Goal: Task Accomplishment & Management: Use online tool/utility

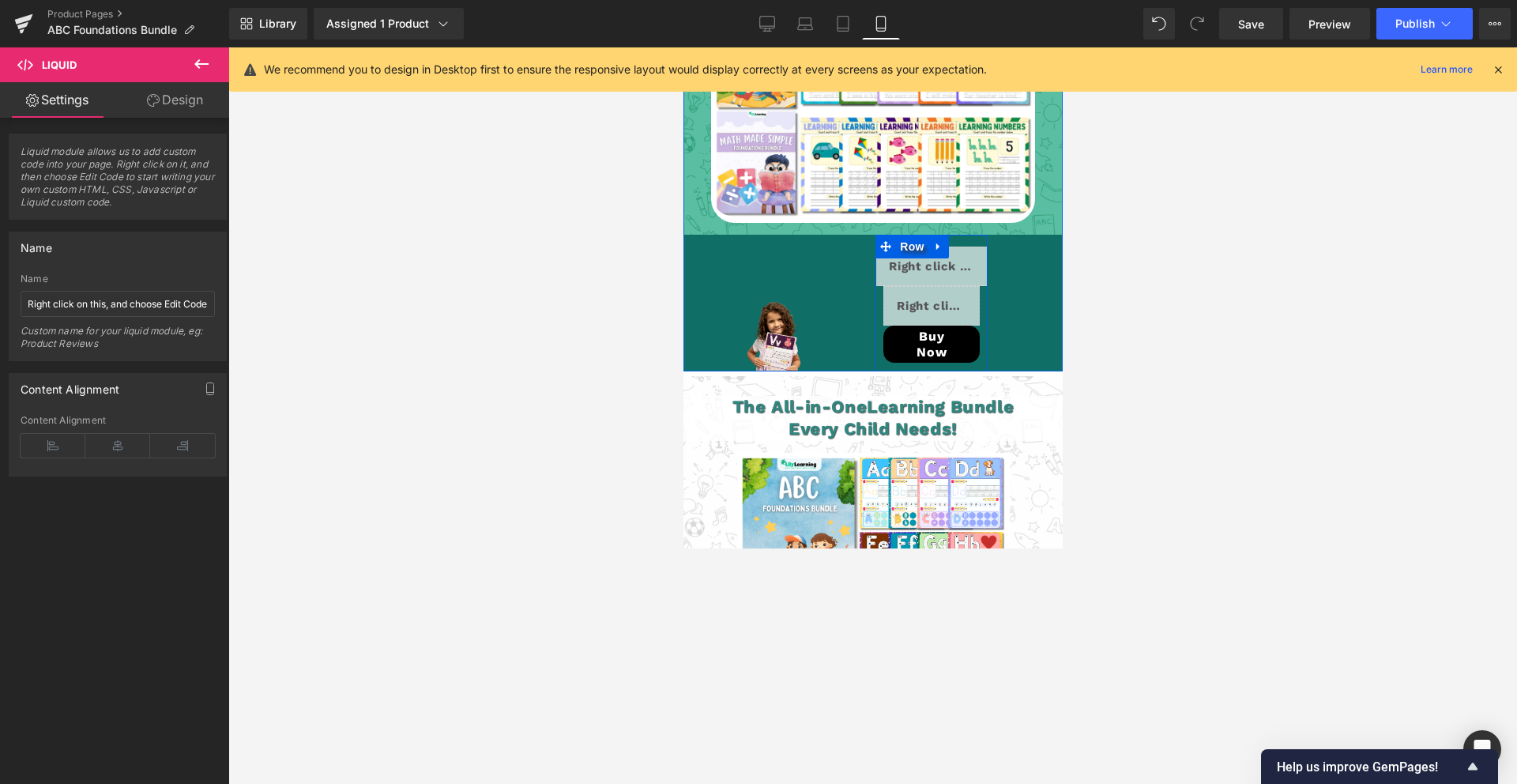
click at [952, 246] on div "Liquid" at bounding box center [930, 266] width 112 height 39
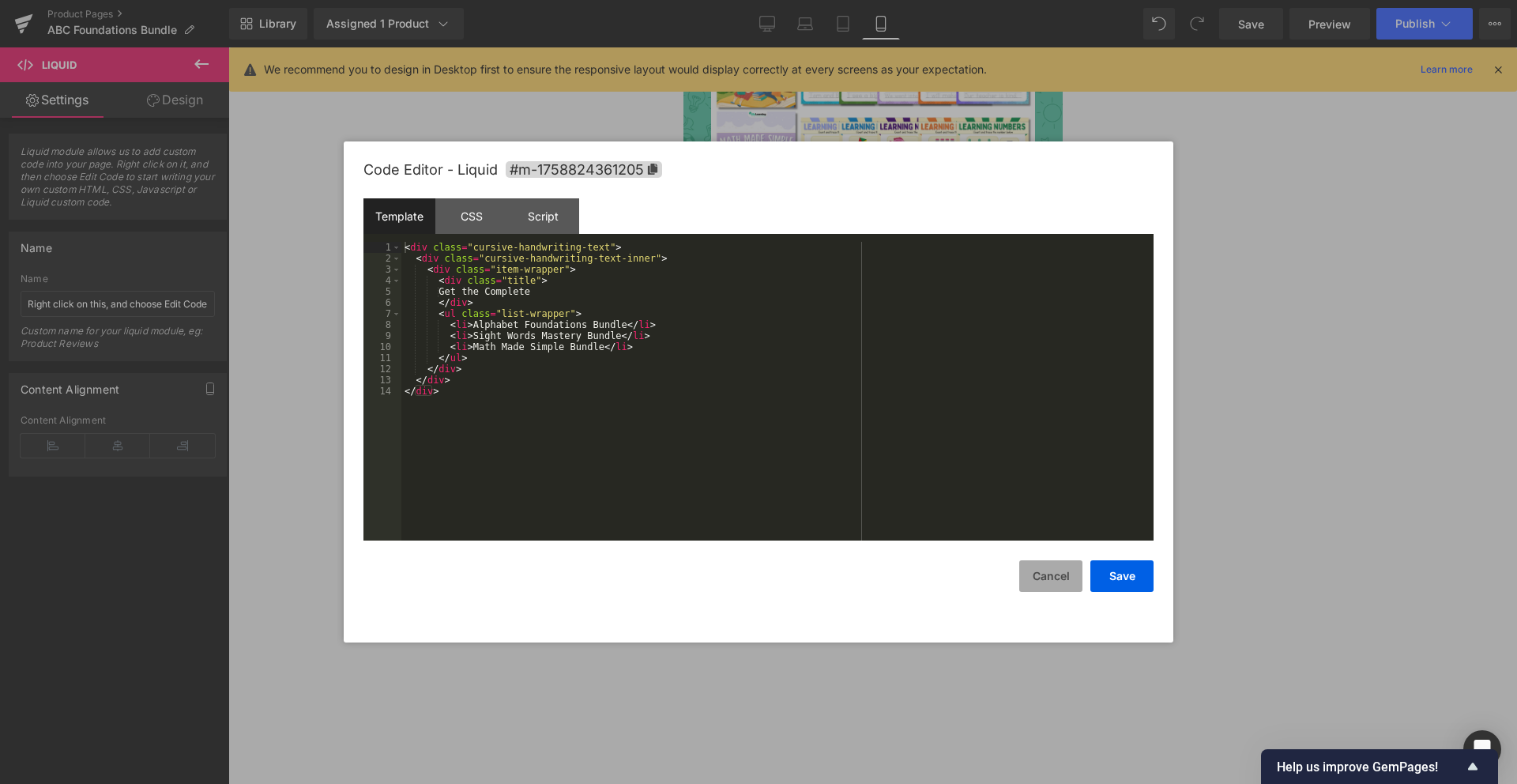
click at [1051, 578] on button "Cancel" at bounding box center [1051, 576] width 63 height 32
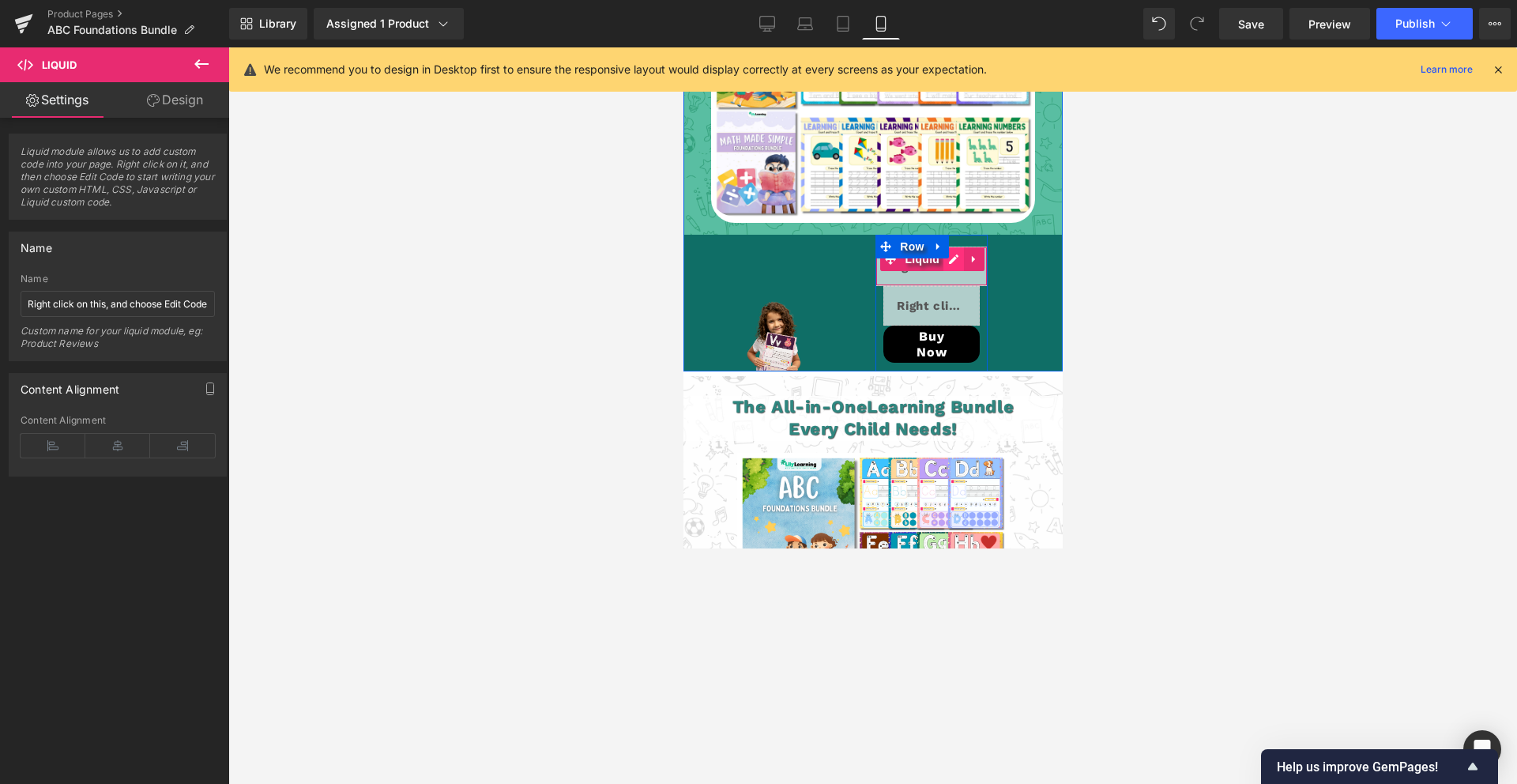
click at [953, 246] on div "Liquid" at bounding box center [930, 266] width 112 height 39
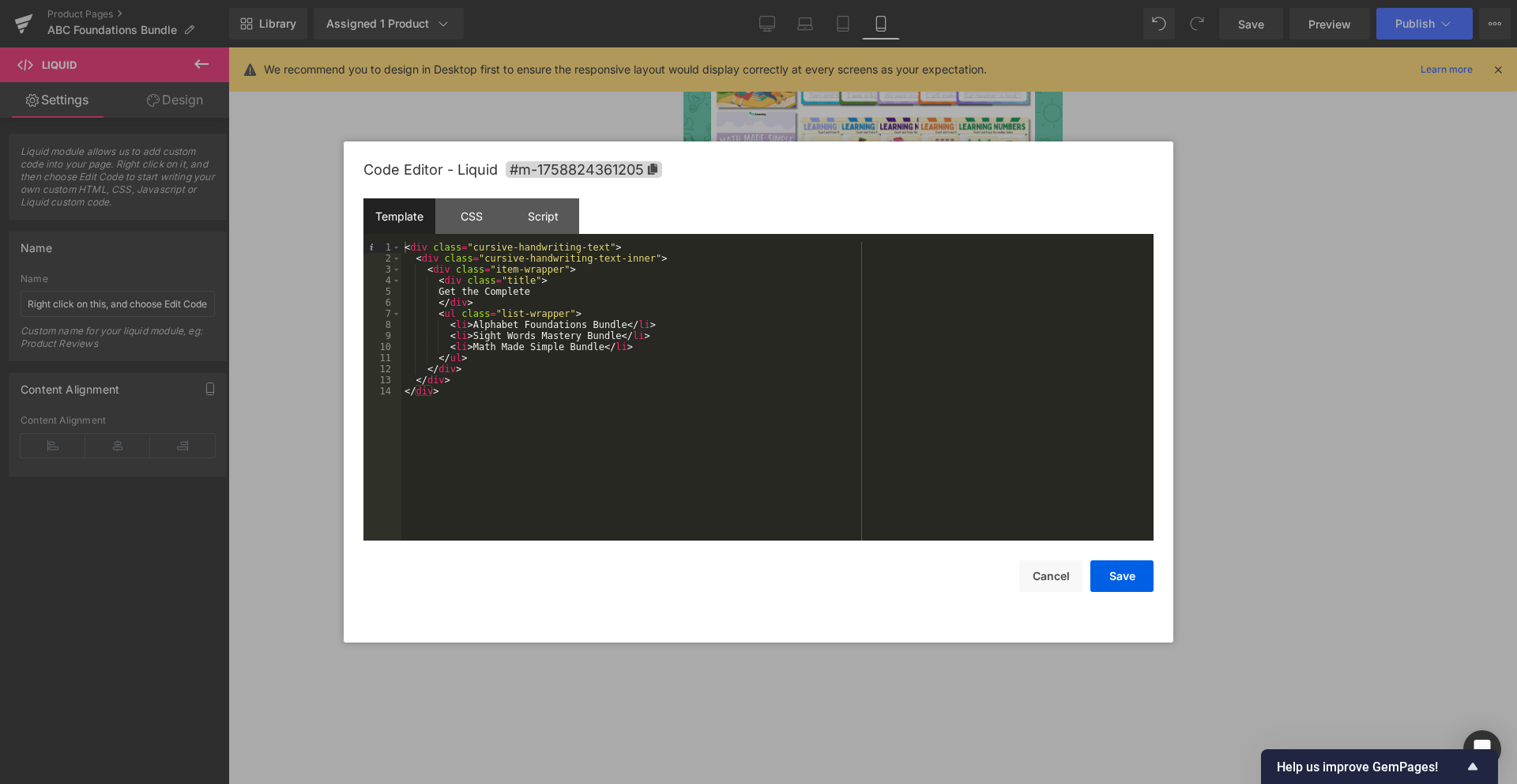
click at [500, 355] on div "< div class = "cursive-handwriting-text" > < div class = "cursive-handwriting-t…" at bounding box center [778, 402] width 752 height 320
click at [487, 372] on div "< div class = "cursive-handwriting-text" > < div class = "cursive-handwriting-t…" at bounding box center [778, 402] width 752 height 320
click at [474, 455] on div "< div class = "cursive-handwriting-text" > < div class = "cursive-handwriting-t…" at bounding box center [778, 402] width 752 height 320
click at [1138, 581] on button "Save" at bounding box center [1122, 576] width 63 height 32
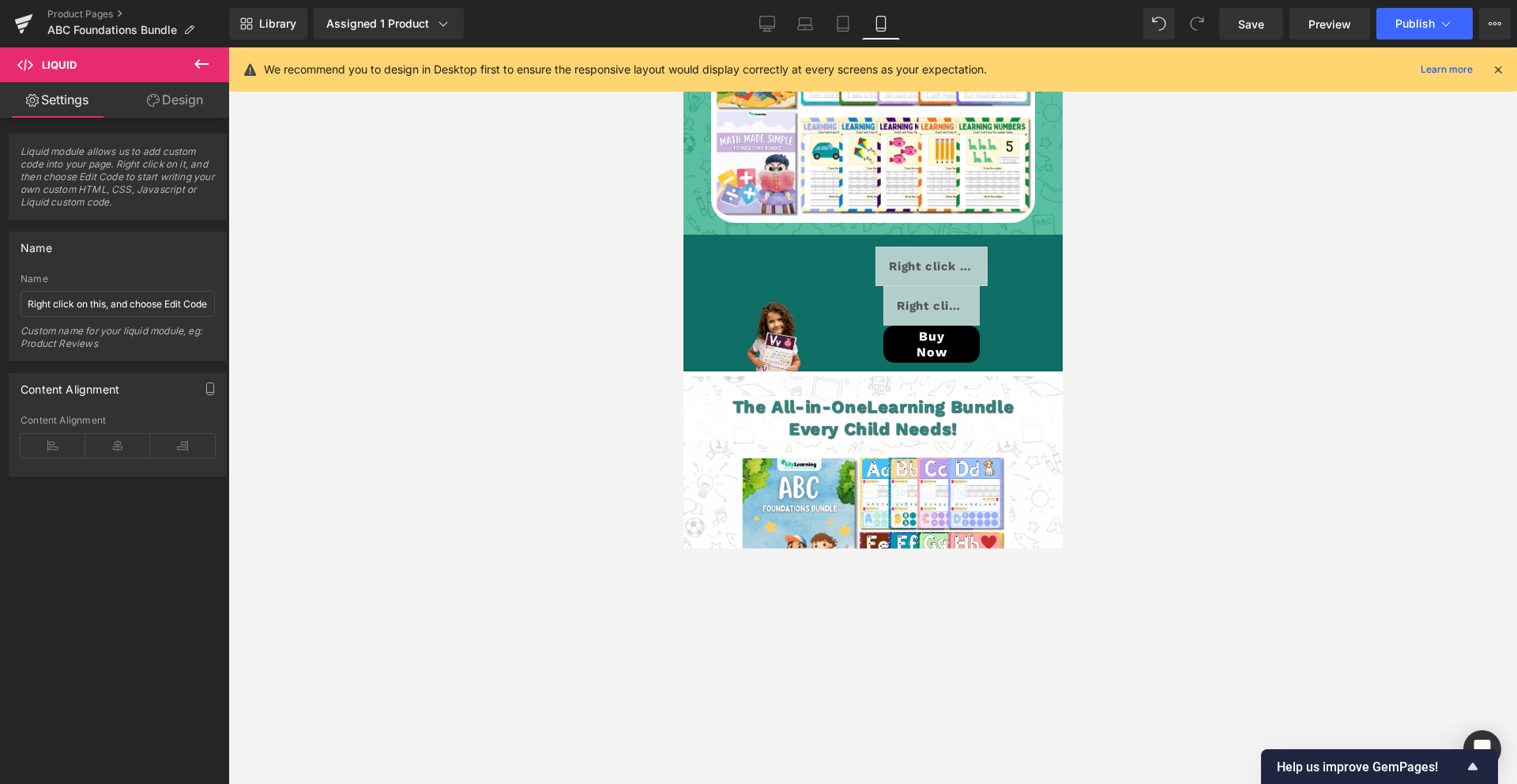
click at [1250, 41] on div "Library Assigned 1 Product Product Preview Lily Learning™ ABC Foundations Bundl…" at bounding box center [873, 24] width 1288 height 47
click at [1259, 29] on span "Save" at bounding box center [1250, 24] width 26 height 16
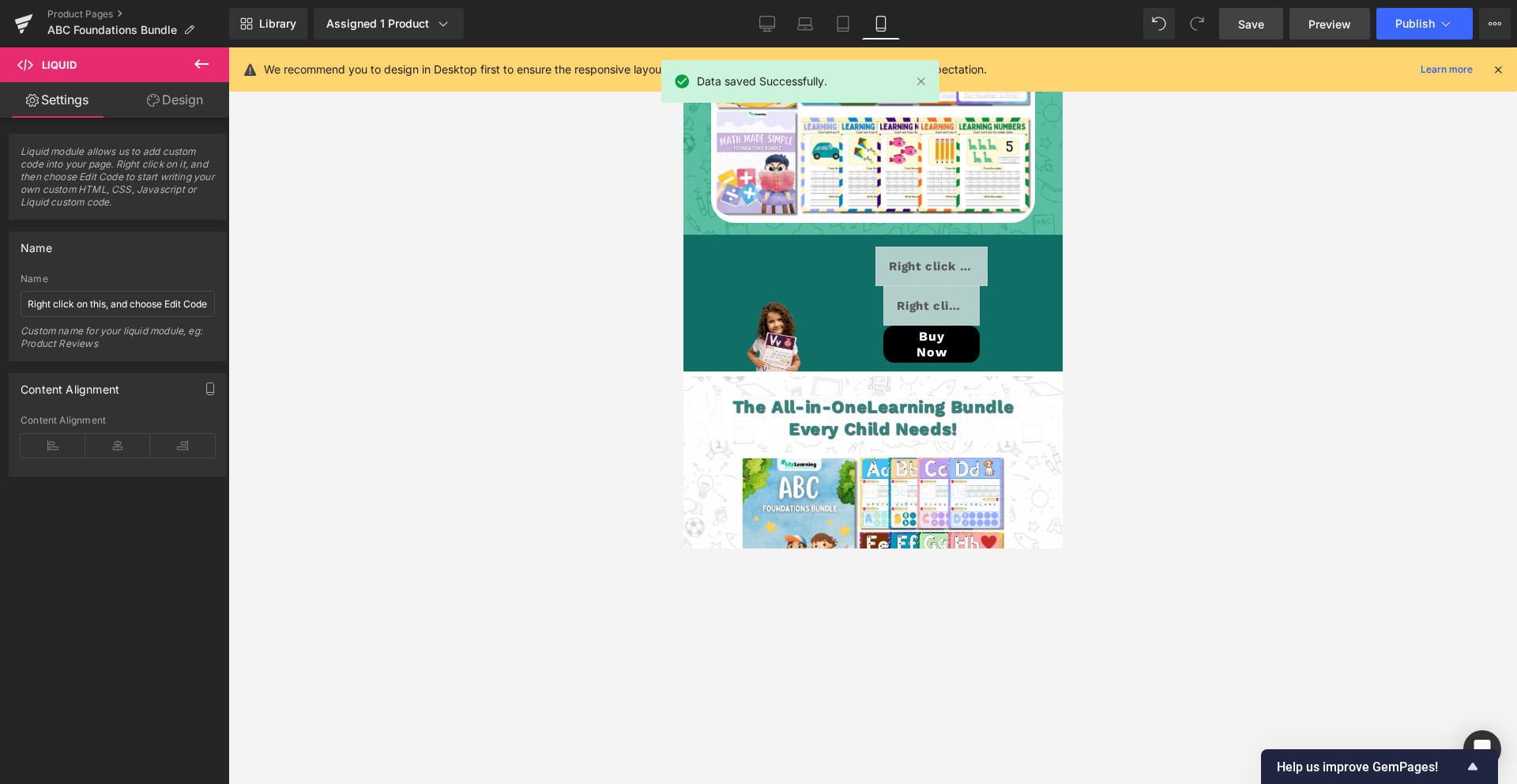
click at [1331, 25] on span "Preview" at bounding box center [1330, 24] width 43 height 16
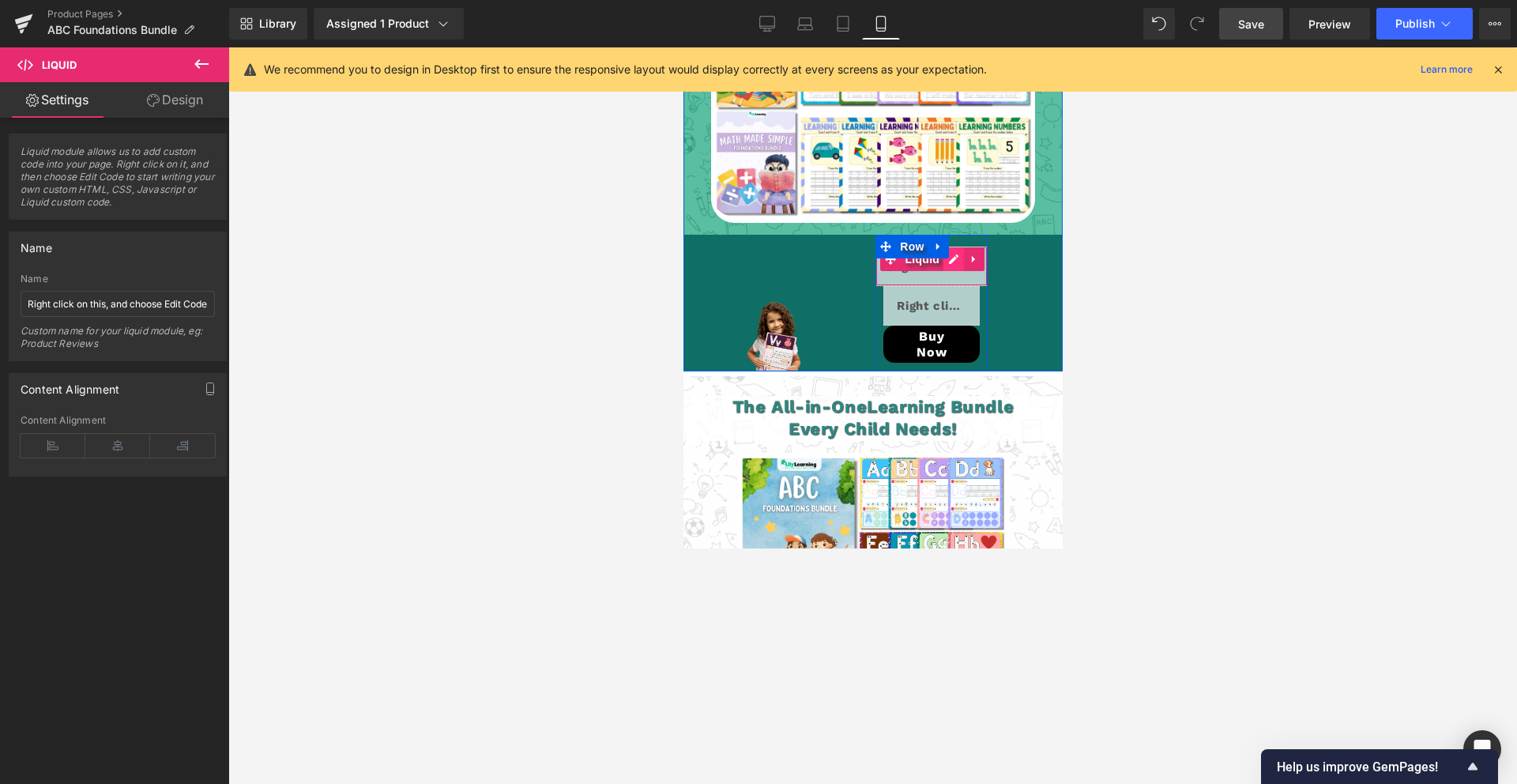
click at [950, 246] on div "Liquid" at bounding box center [930, 266] width 112 height 39
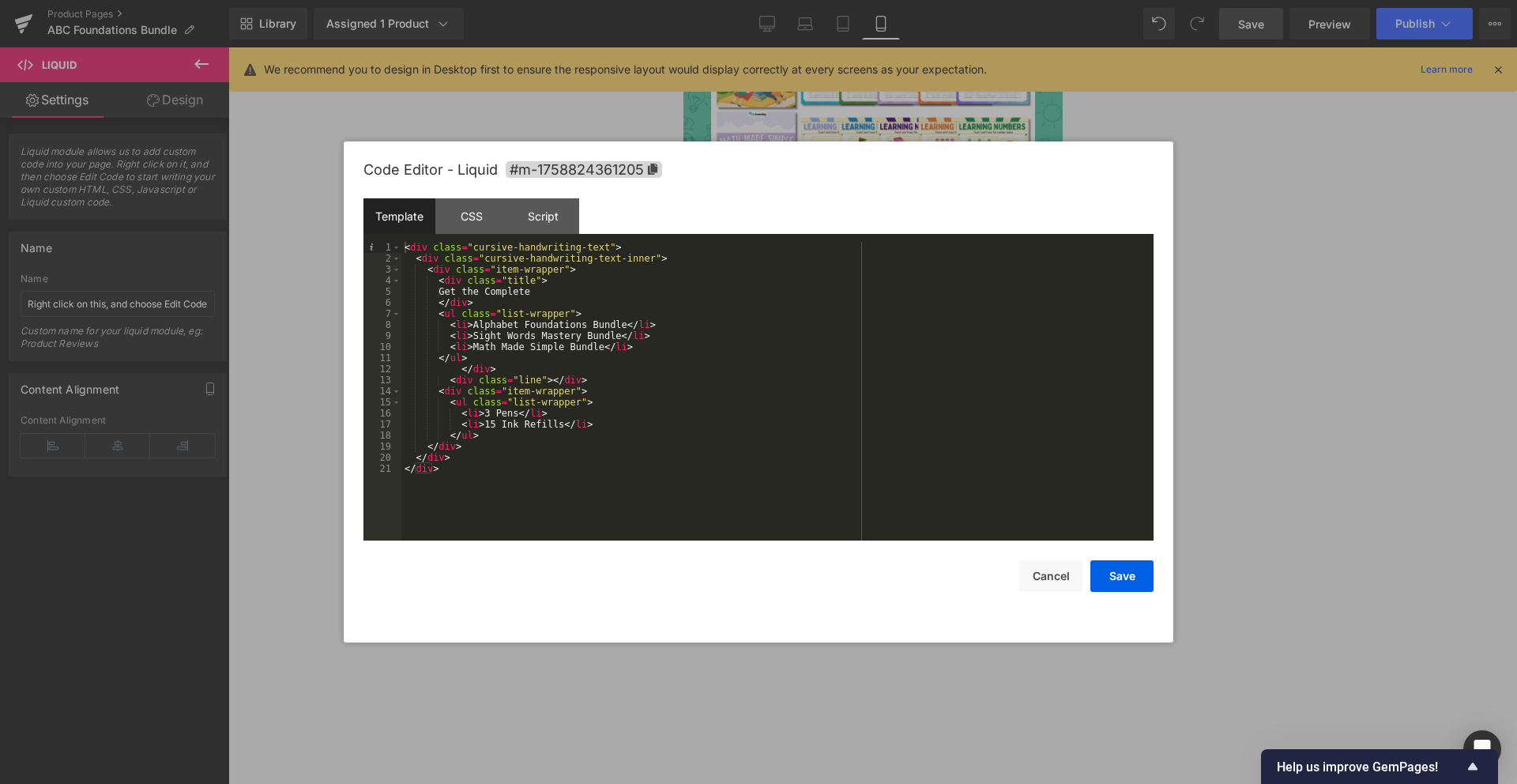
click at [551, 291] on div "< div class = "cursive-handwriting-text" > < div class = "cursive-handwriting-t…" at bounding box center [778, 402] width 752 height 320
drag, startPoint x: 484, startPoint y: 415, endPoint x: 518, endPoint y: 409, distance: 34.5
click at [518, 409] on div "< div class = "cursive-handwriting-text" > < div class = "cursive-handwriting-t…" at bounding box center [778, 402] width 752 height 320
click at [594, 411] on div "< div class = "cursive-handwriting-text" > < div class = "cursive-handwriting-t…" at bounding box center [778, 402] width 752 height 320
click at [1112, 575] on button "Save" at bounding box center [1122, 576] width 63 height 32
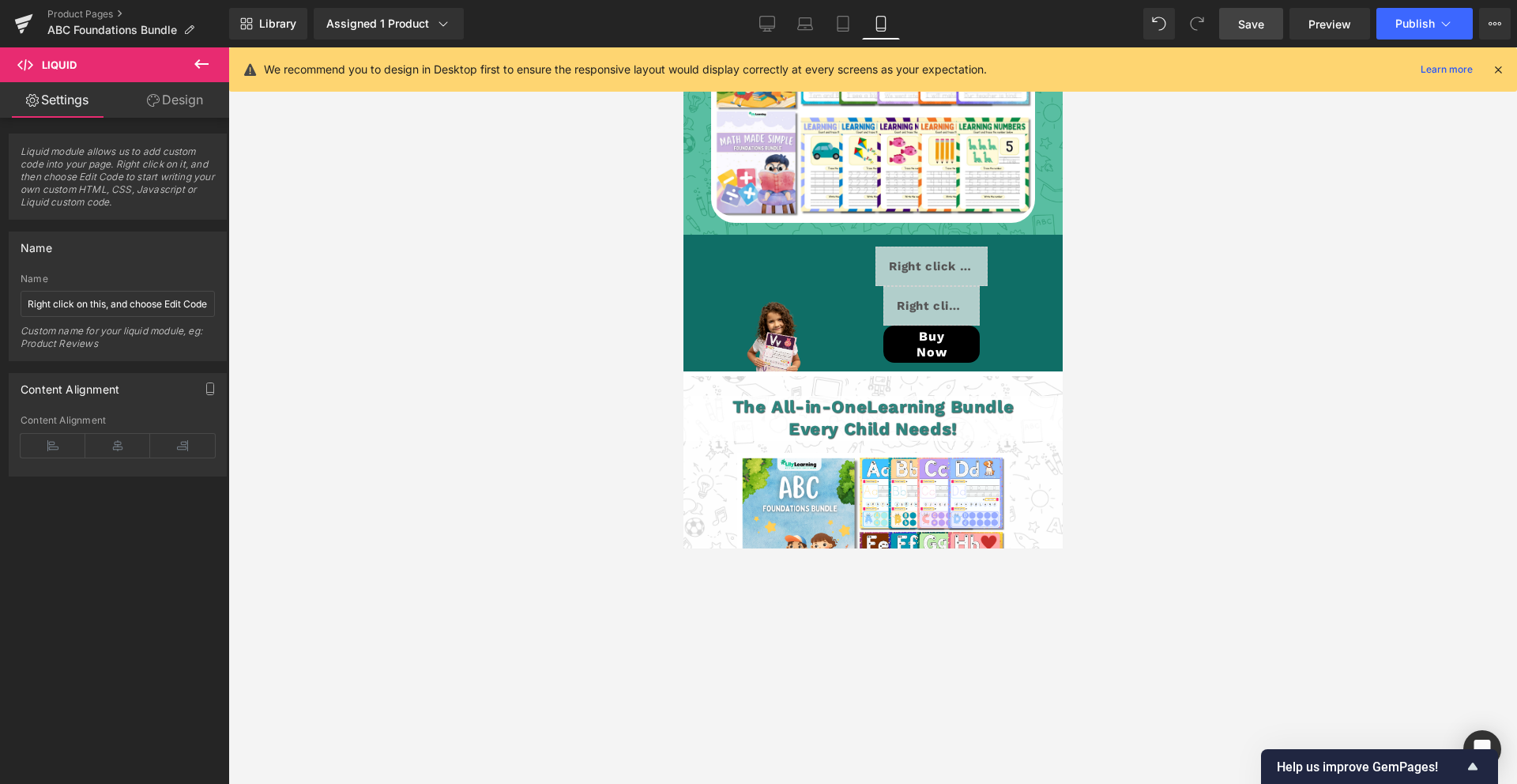
click at [1250, 29] on span "Save" at bounding box center [1250, 24] width 26 height 16
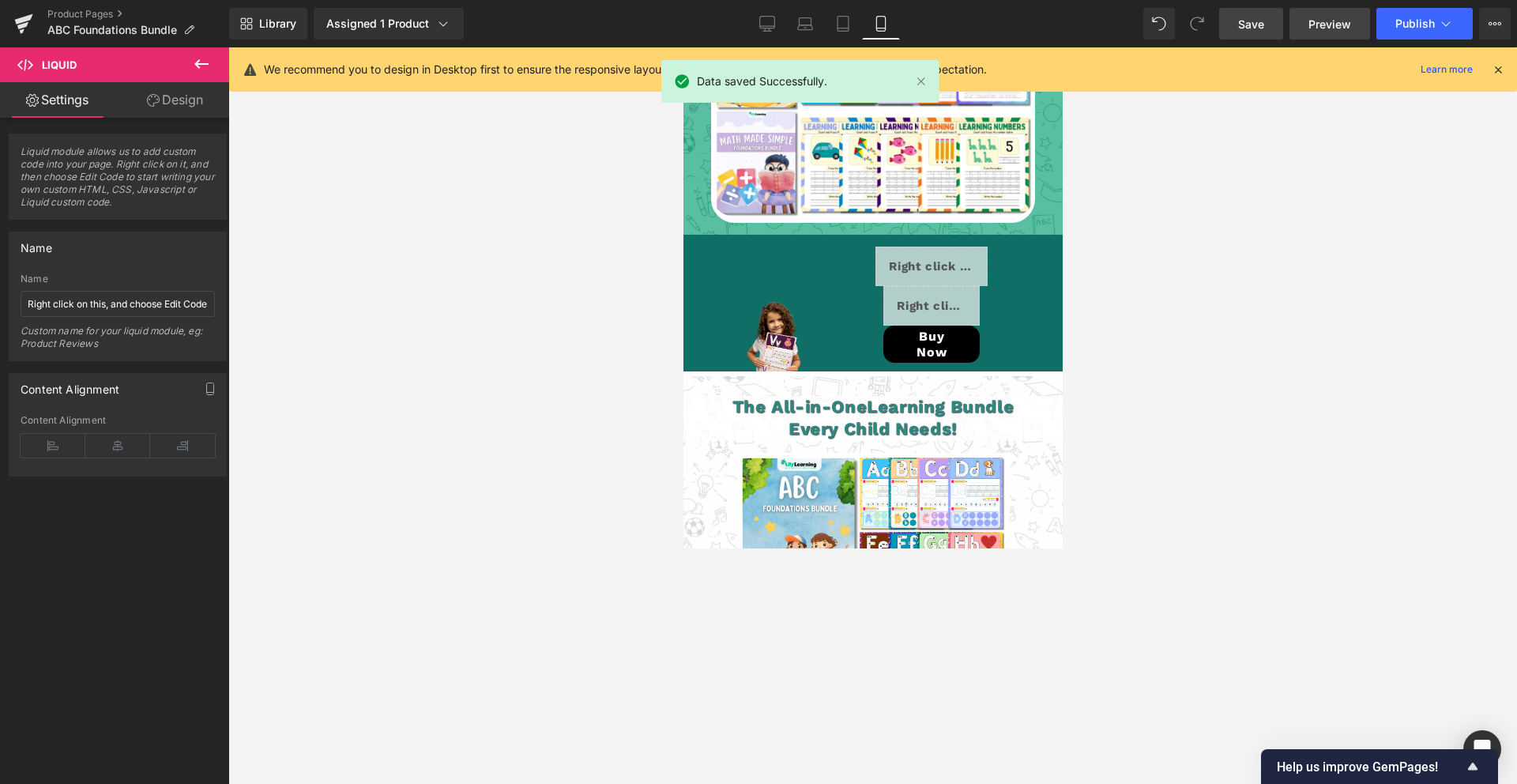
click at [1362, 19] on link "Preview" at bounding box center [1330, 24] width 80 height 32
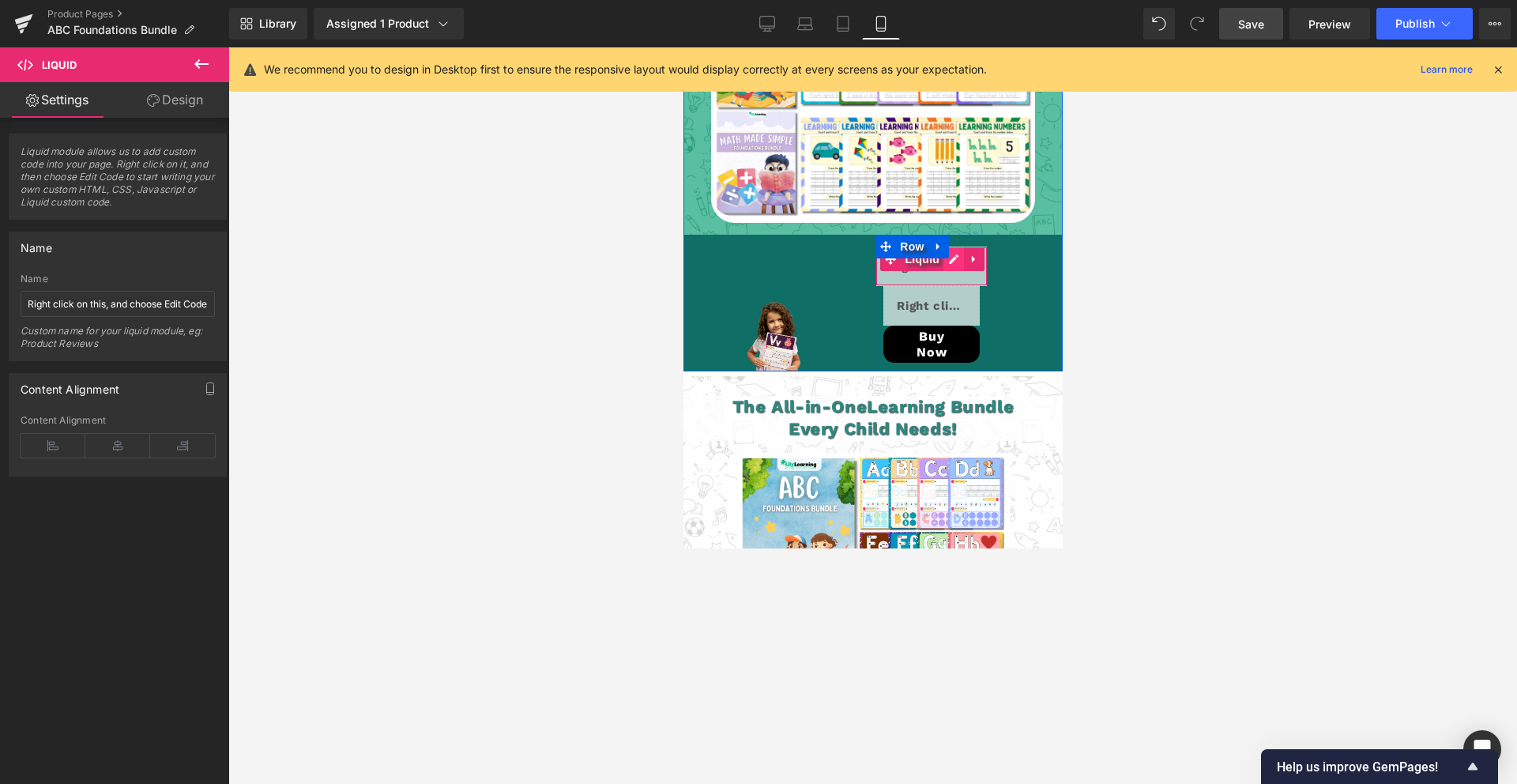
click at [957, 246] on div "Liquid" at bounding box center [930, 266] width 112 height 39
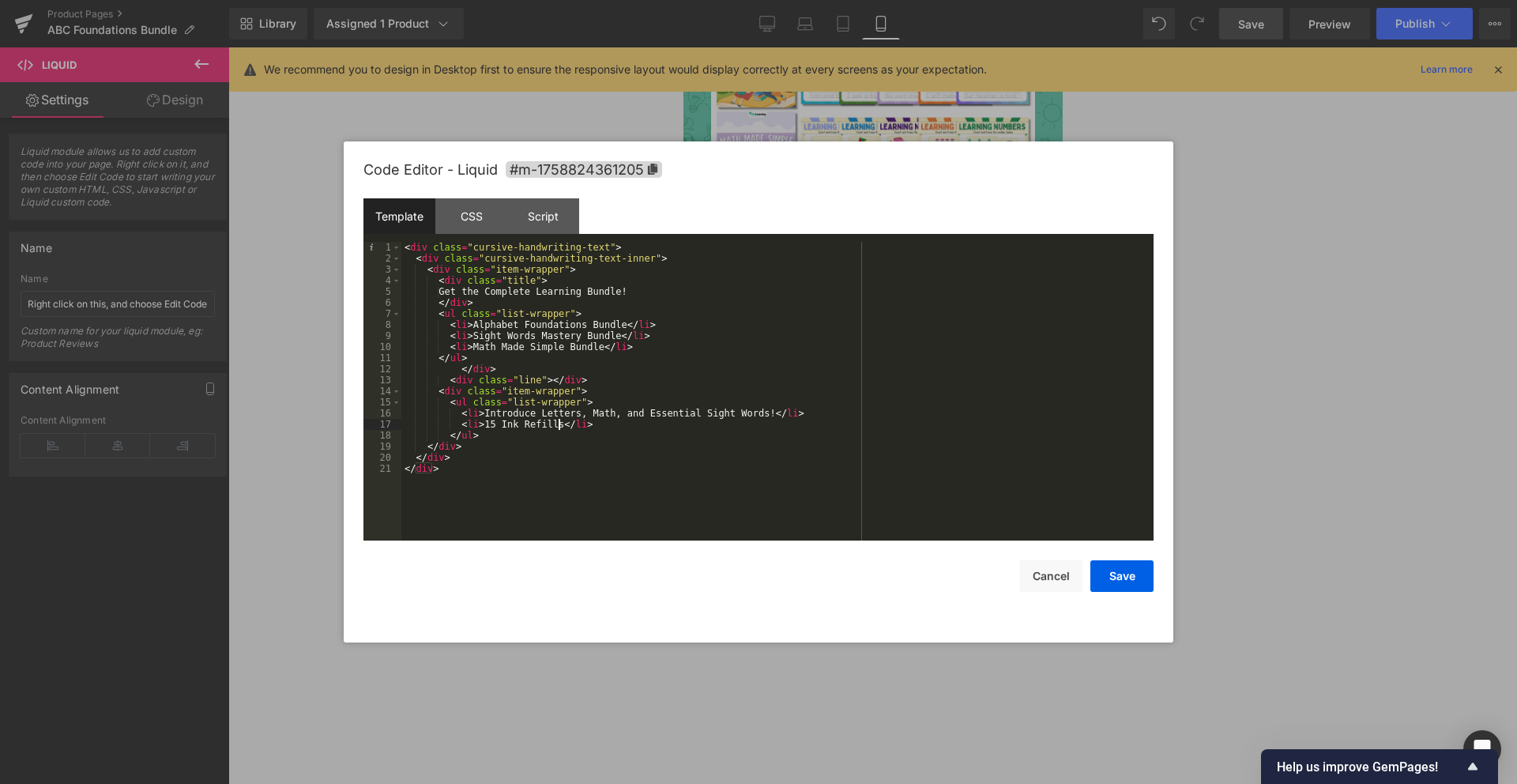
click at [556, 420] on div "< div class = "cursive-handwriting-text" > < div class = "cursive-handwriting-t…" at bounding box center [778, 402] width 752 height 320
drag, startPoint x: 602, startPoint y: 425, endPoint x: 461, endPoint y: 424, distance: 141.0
click at [453, 423] on div "< div class = "cursive-handwriting-text" > < div class = "cursive-handwriting-t…" at bounding box center [778, 402] width 752 height 320
click at [1120, 571] on button "Save" at bounding box center [1122, 576] width 63 height 32
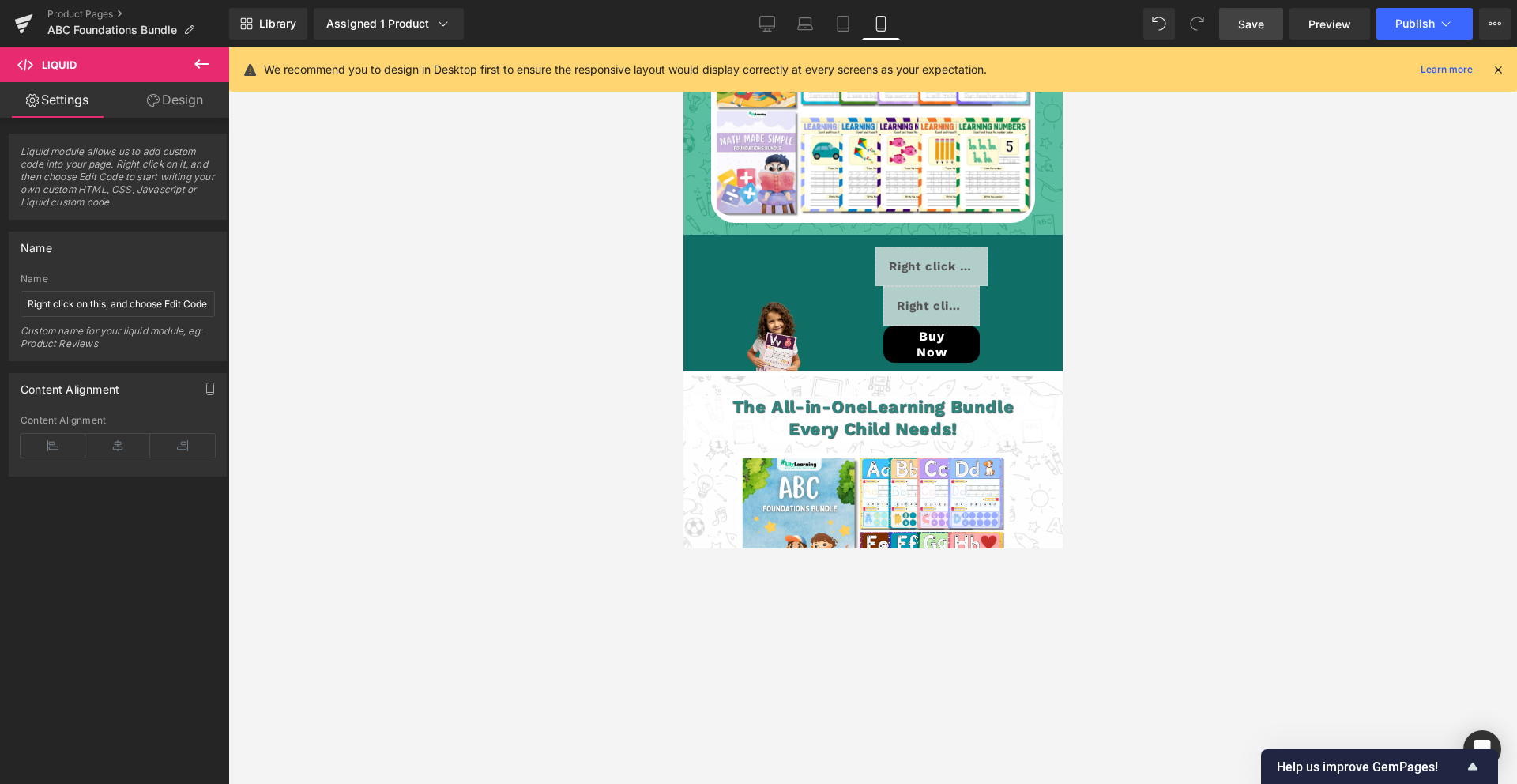
click at [1268, 32] on link "Save" at bounding box center [1251, 24] width 64 height 32
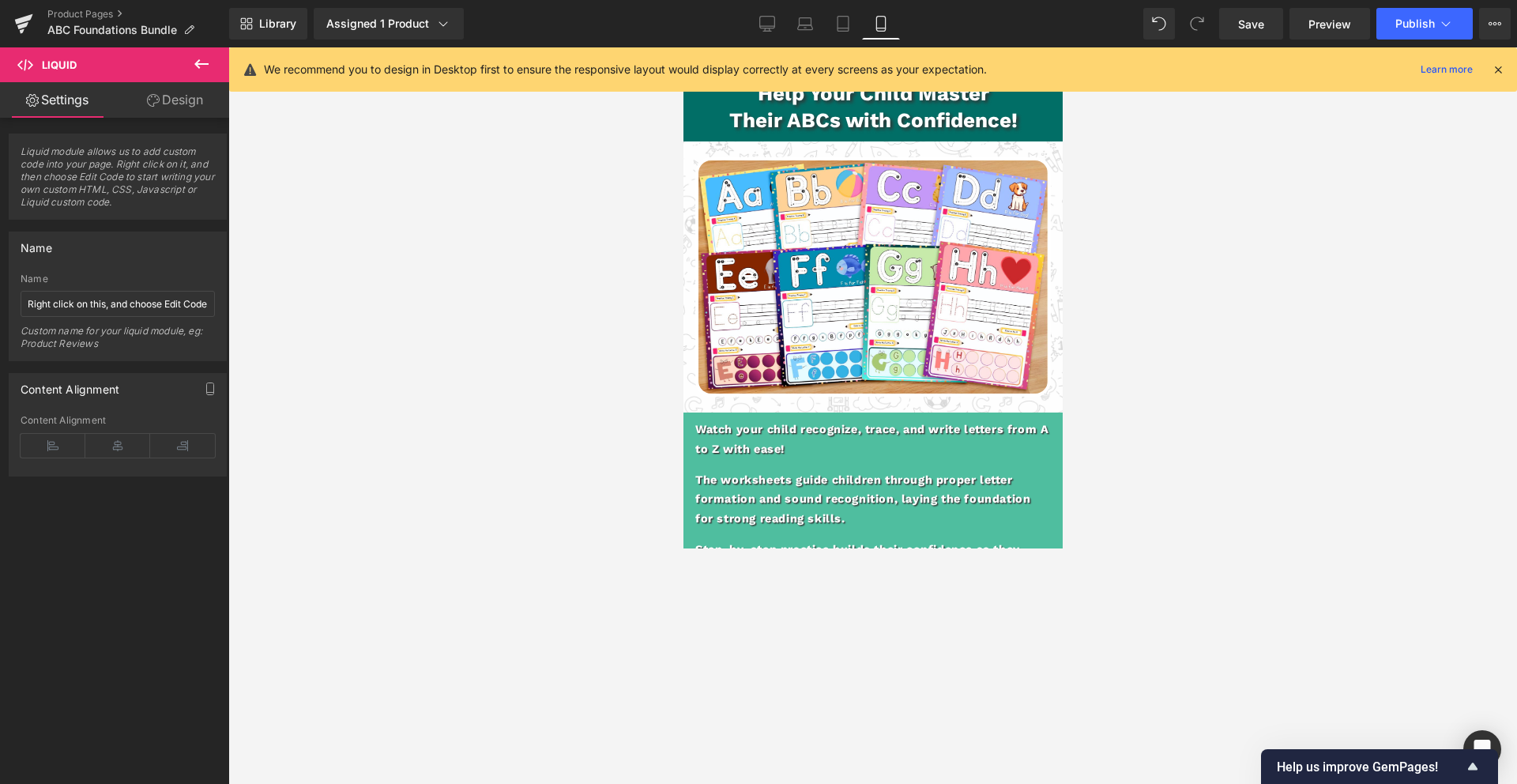
scroll to position [1605, 0]
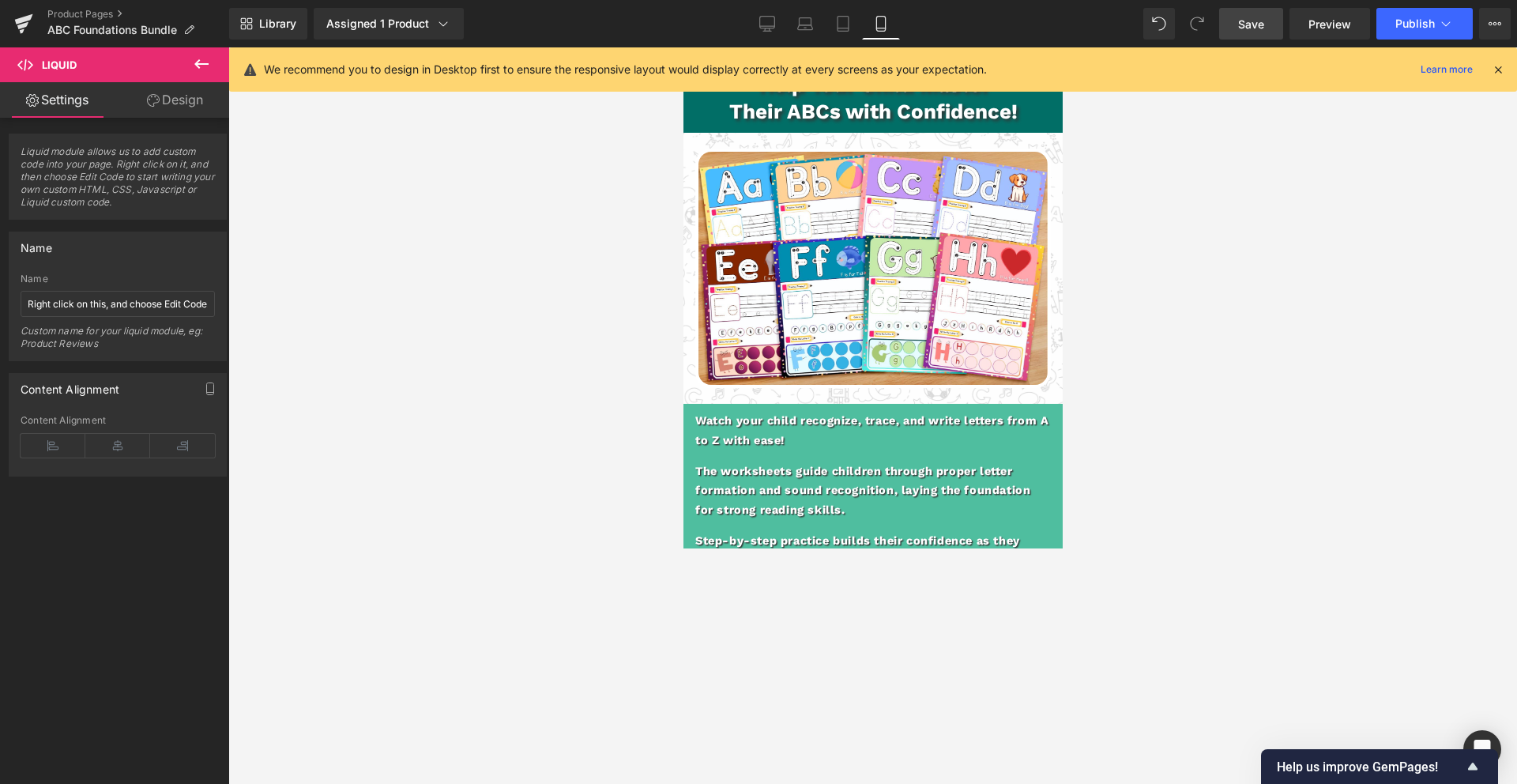
click at [1250, 23] on span "Save" at bounding box center [1250, 24] width 26 height 16
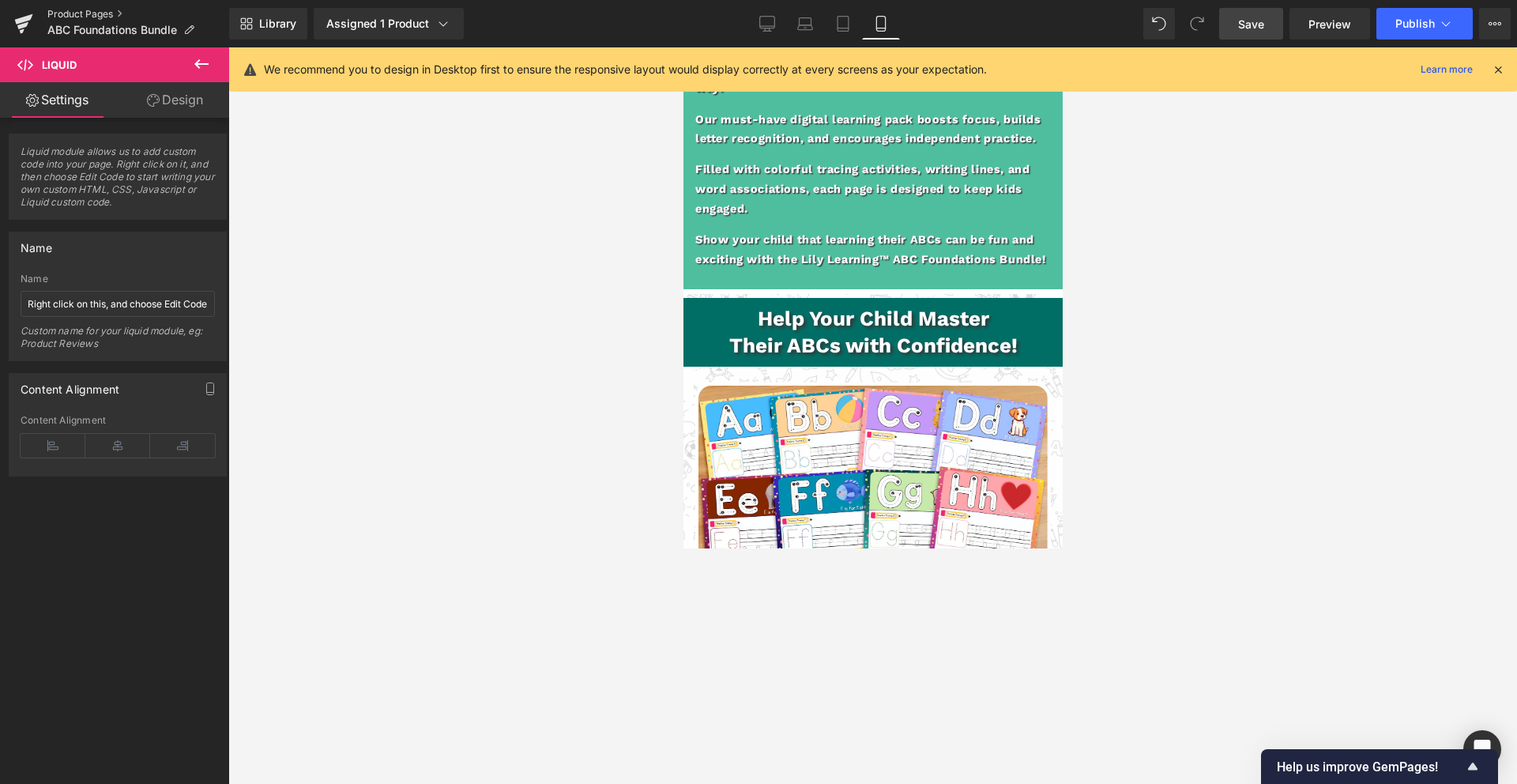
scroll to position [1399, 0]
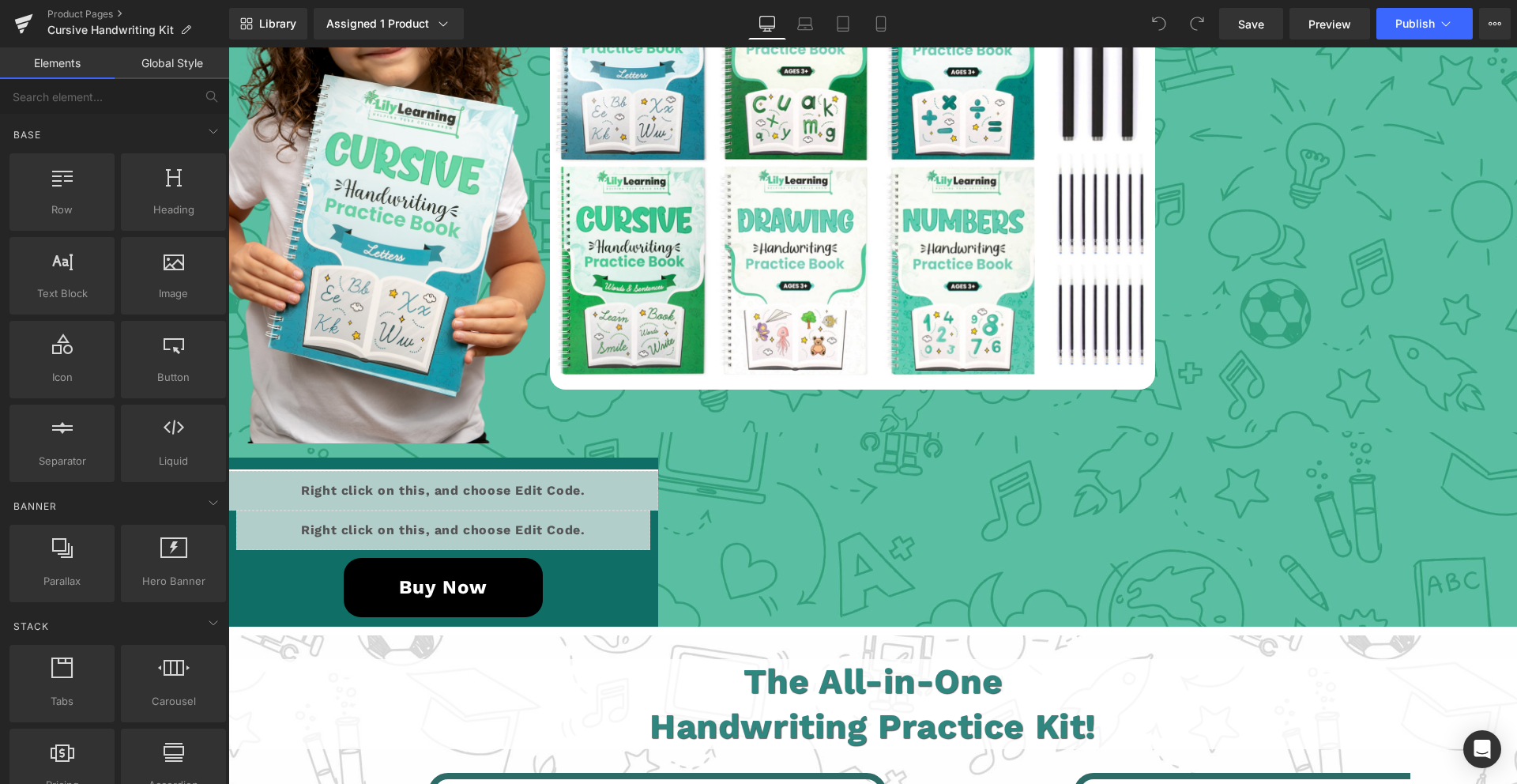
scroll to position [2980, 0]
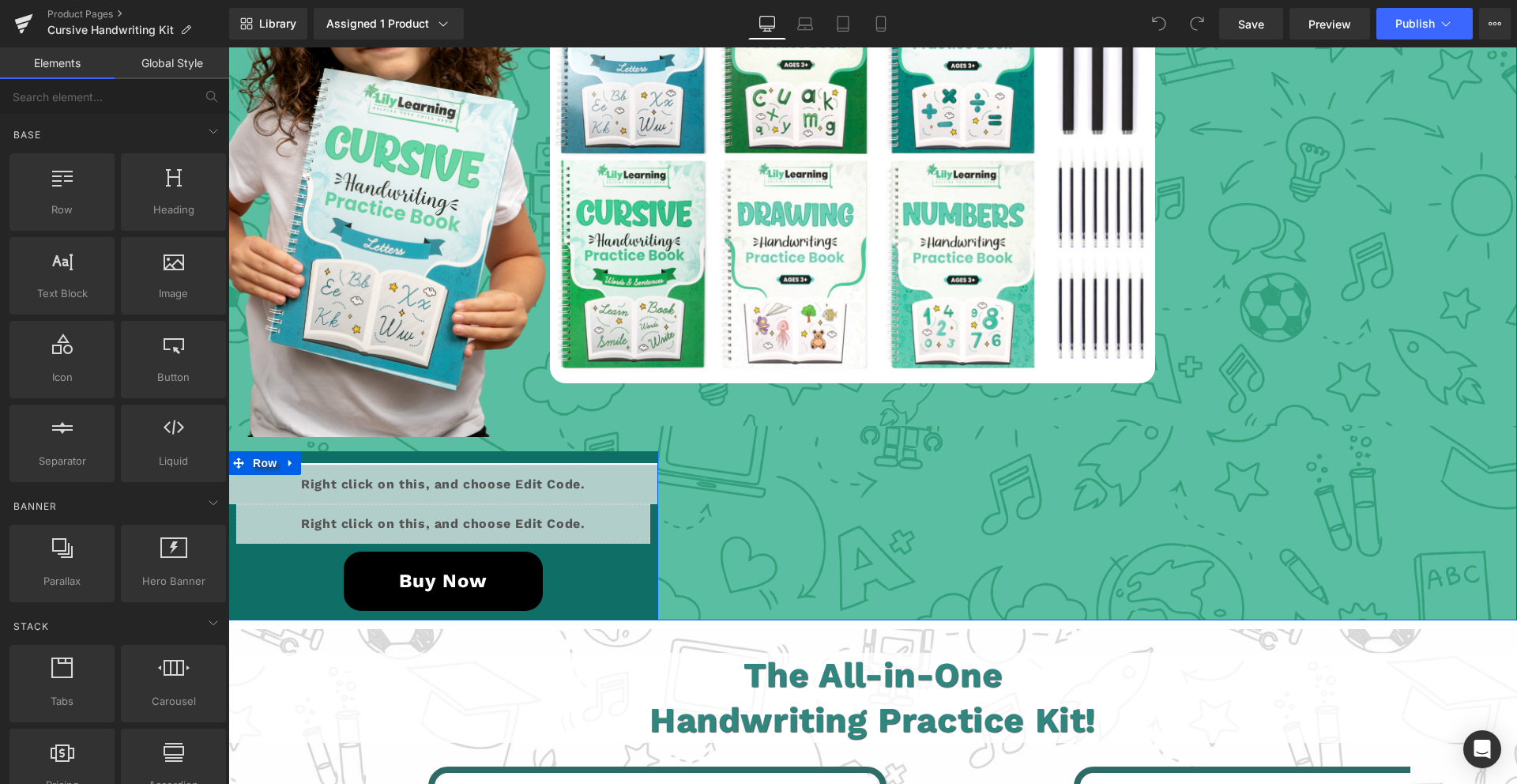
drag, startPoint x: 463, startPoint y: 489, endPoint x: 675, endPoint y: 544, distance: 219.0
click at [463, 489] on div "Liquid" at bounding box center [443, 484] width 430 height 39
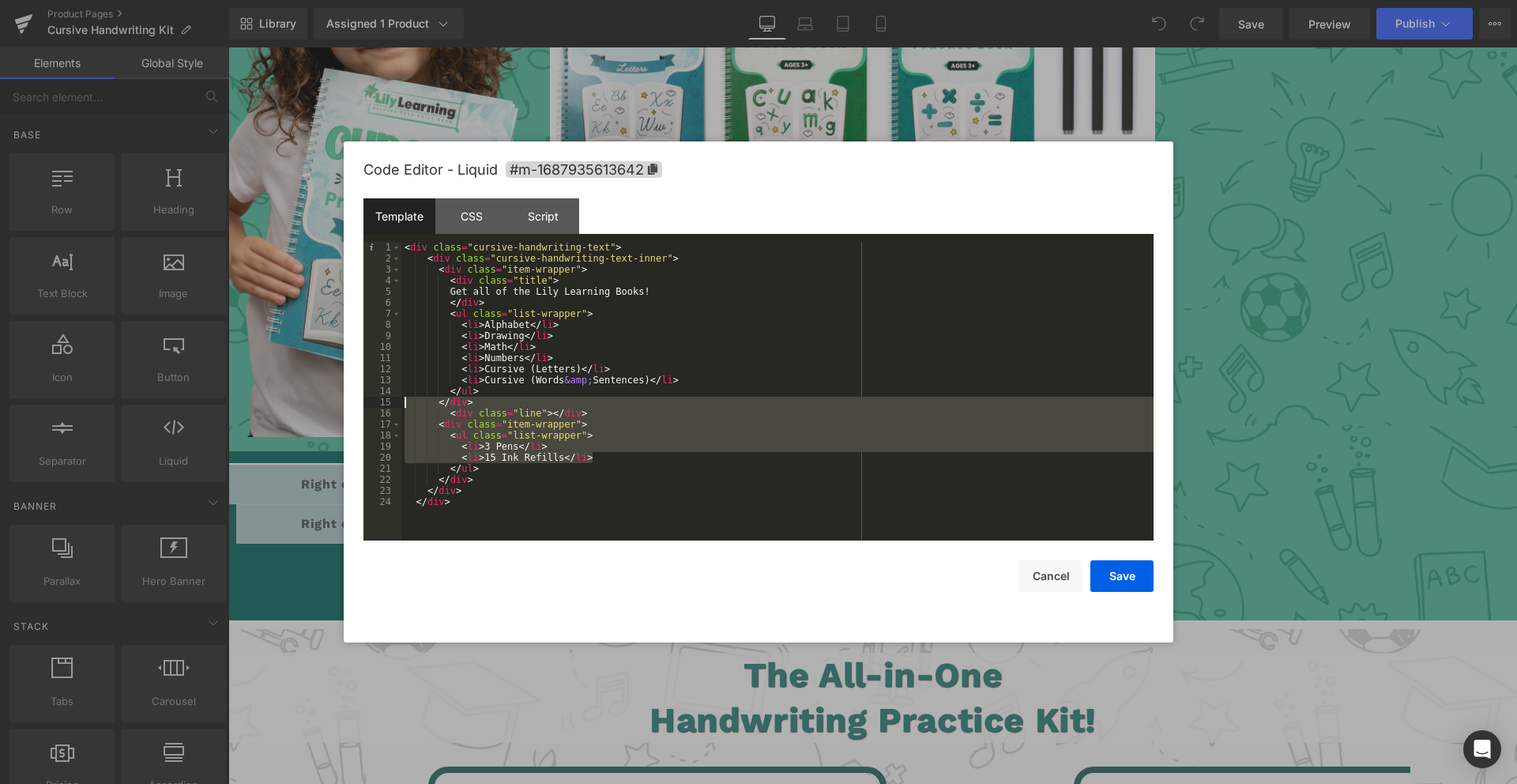
drag, startPoint x: 609, startPoint y: 456, endPoint x: 406, endPoint y: 403, distance: 209.8
click at [406, 403] on div "< div class = "cursive-handwriting-text" > < div class = "cursive-handwriting-t…" at bounding box center [778, 402] width 752 height 320
click at [561, 422] on div "< div class = "cursive-handwriting-text" > < div class = "cursive-handwriting-t…" at bounding box center [778, 402] width 752 height 320
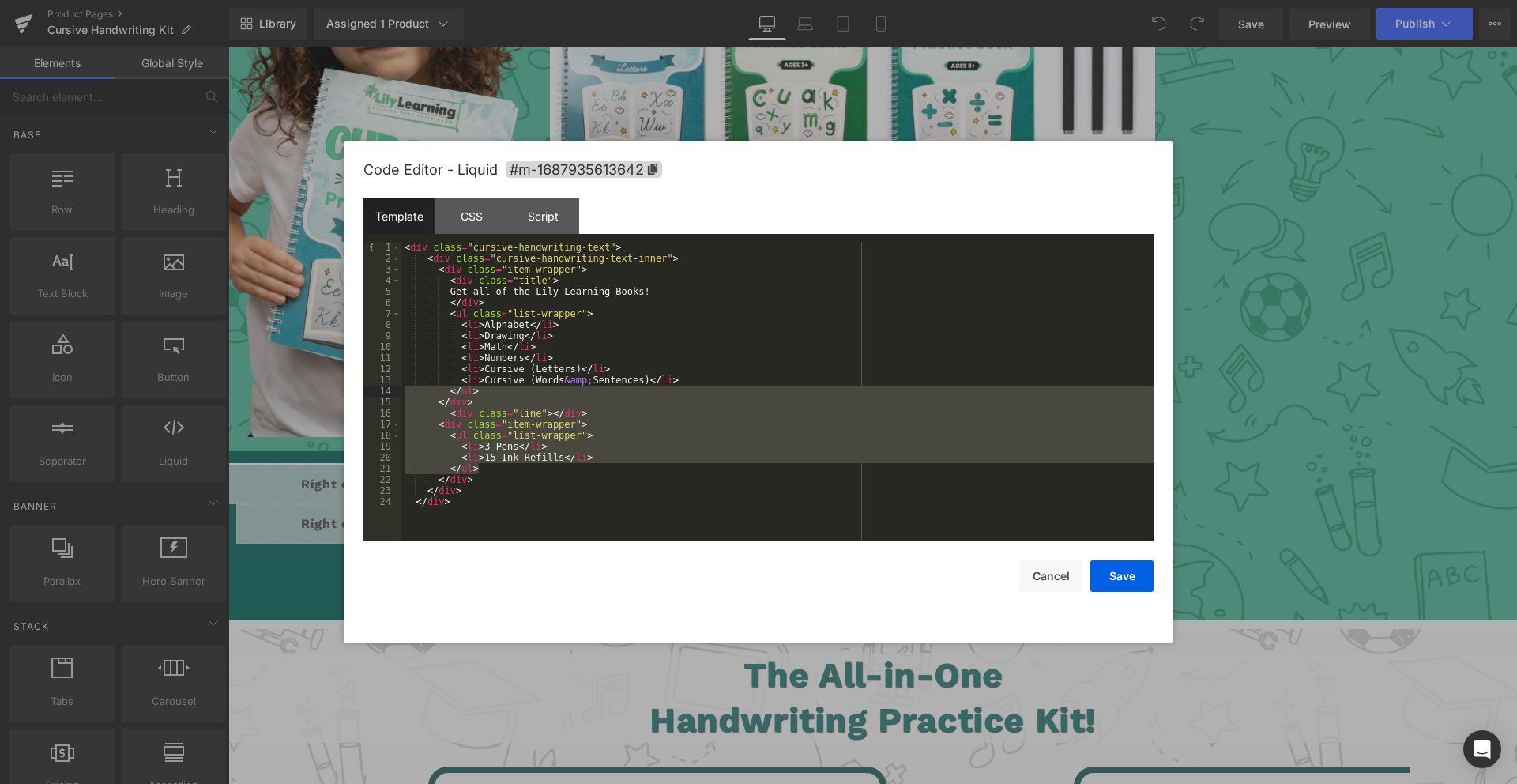
drag, startPoint x: 633, startPoint y: 463, endPoint x: 400, endPoint y: 386, distance: 245.4
click at [400, 386] on pre "1 2 3 4 5 6 7 8 9 10 11 12 13 14 15 16 17 18 19 20 21 22 23 24 < div class = "c…" at bounding box center [758, 391] width 790 height 298
click at [505, 450] on div "< div class = "cursive-handwriting-text" > < div class = "cursive-handwriting-t…" at bounding box center [778, 402] width 752 height 320
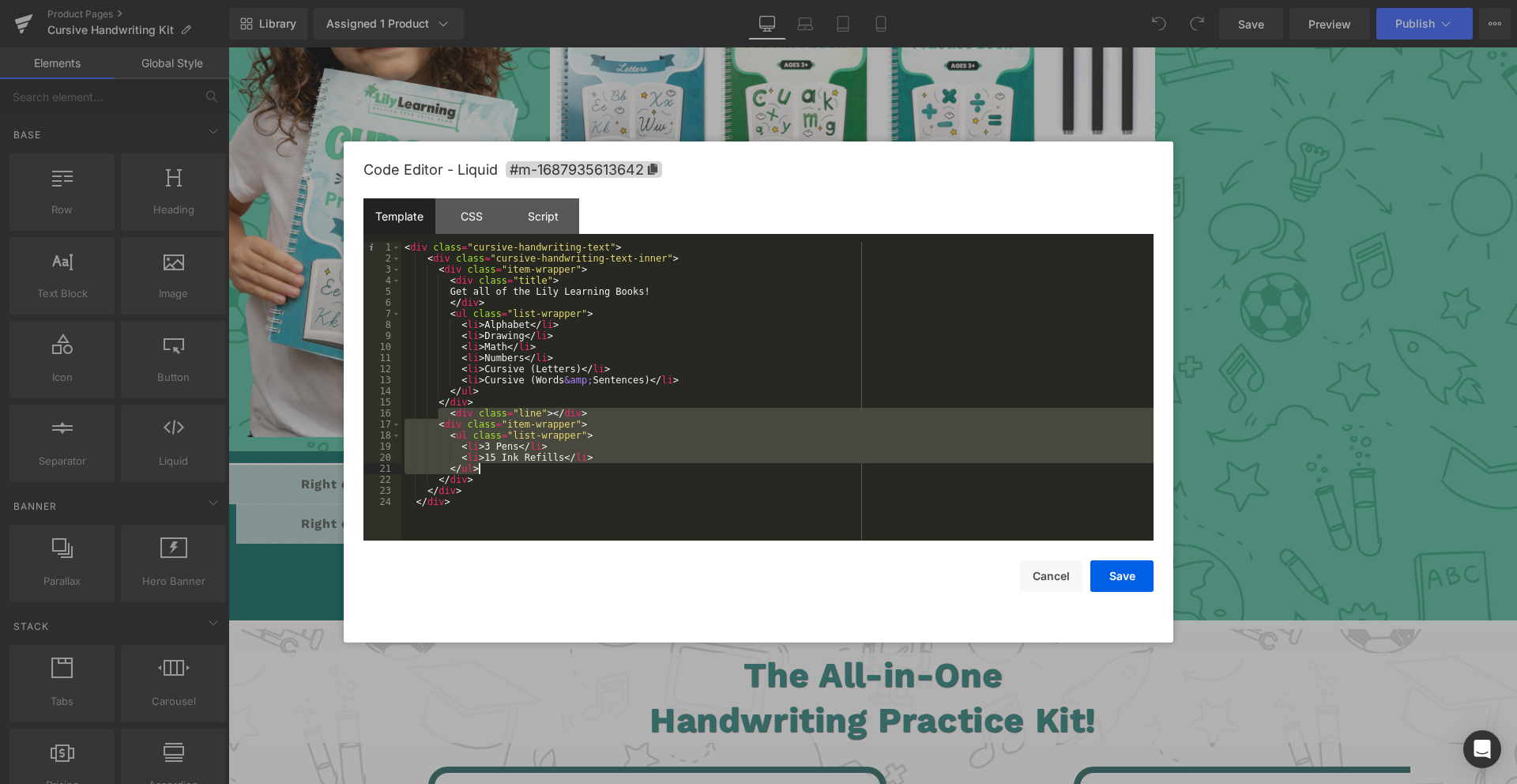
drag, startPoint x: 444, startPoint y: 416, endPoint x: 605, endPoint y: 472, distance: 170.5
click at [605, 472] on div "< div class = "cursive-handwriting-text" > < div class = "cursive-handwriting-t…" at bounding box center [778, 402] width 752 height 320
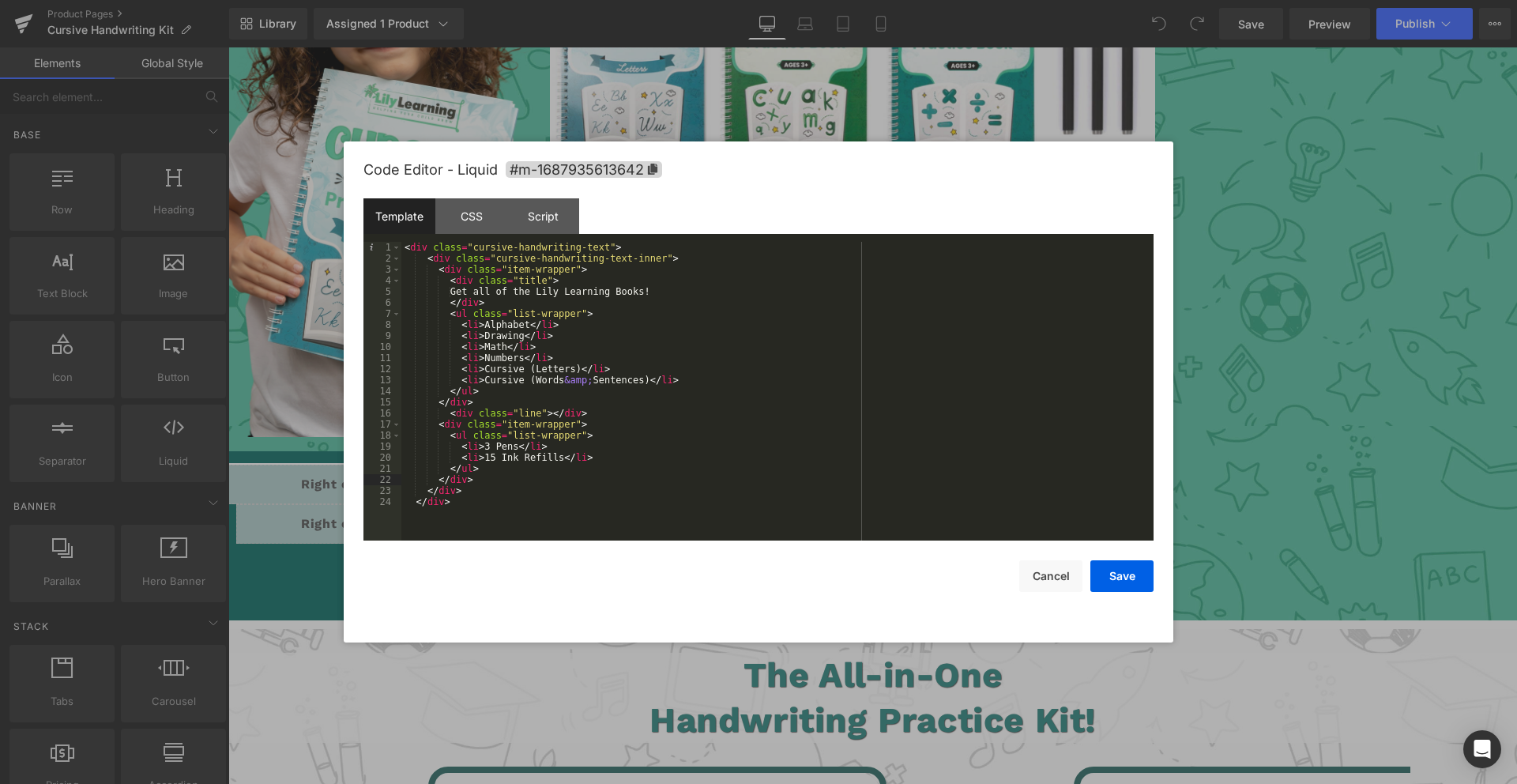
click at [478, 479] on div "< div class = "cursive-handwriting-text" > < div class = "cursive-handwriting-t…" at bounding box center [778, 402] width 752 height 320
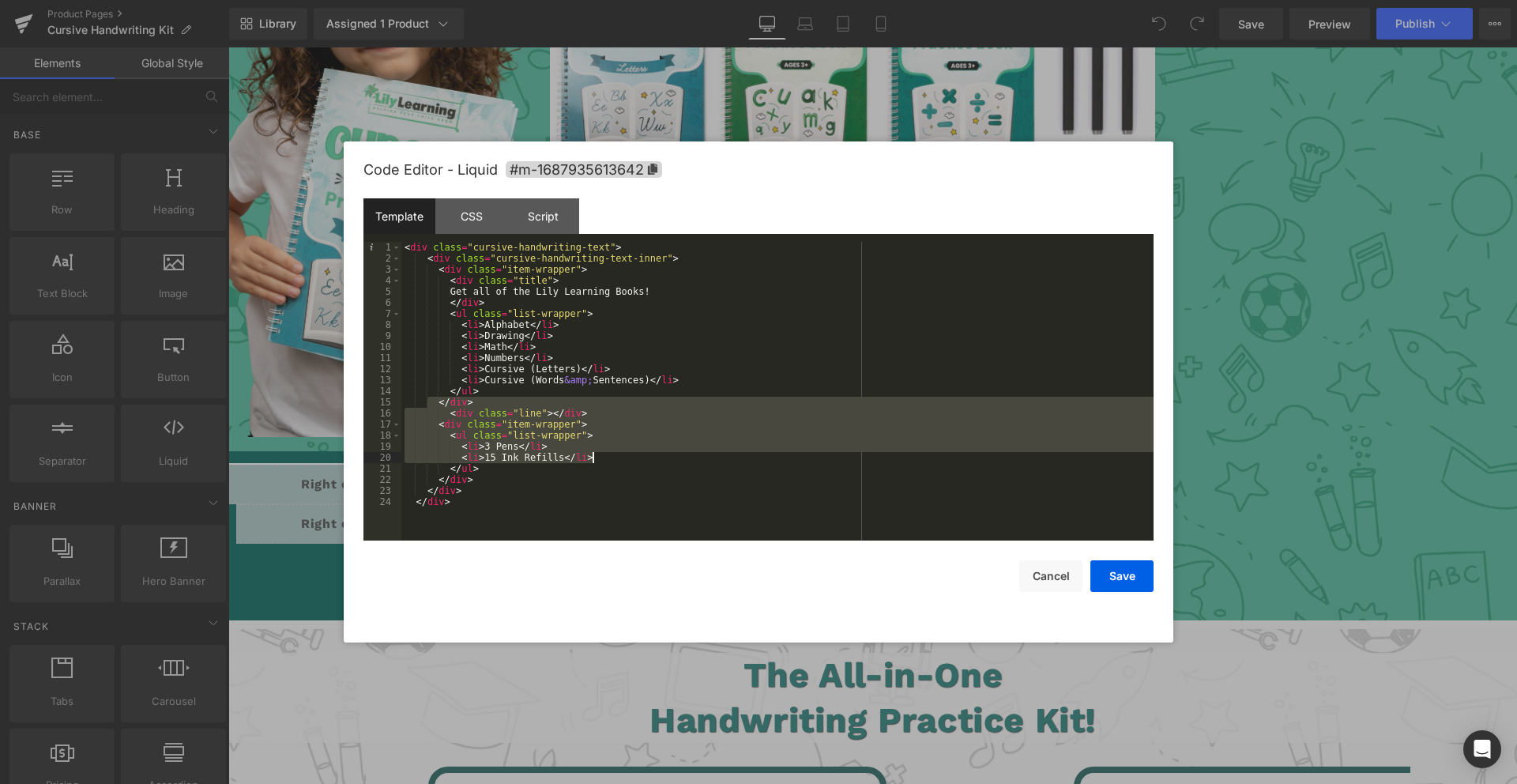
drag, startPoint x: 432, startPoint y: 402, endPoint x: 614, endPoint y: 455, distance: 189.6
click at [614, 455] on div "< div class = "cursive-handwriting-text" > < div class = "cursive-handwriting-t…" at bounding box center [778, 402] width 752 height 320
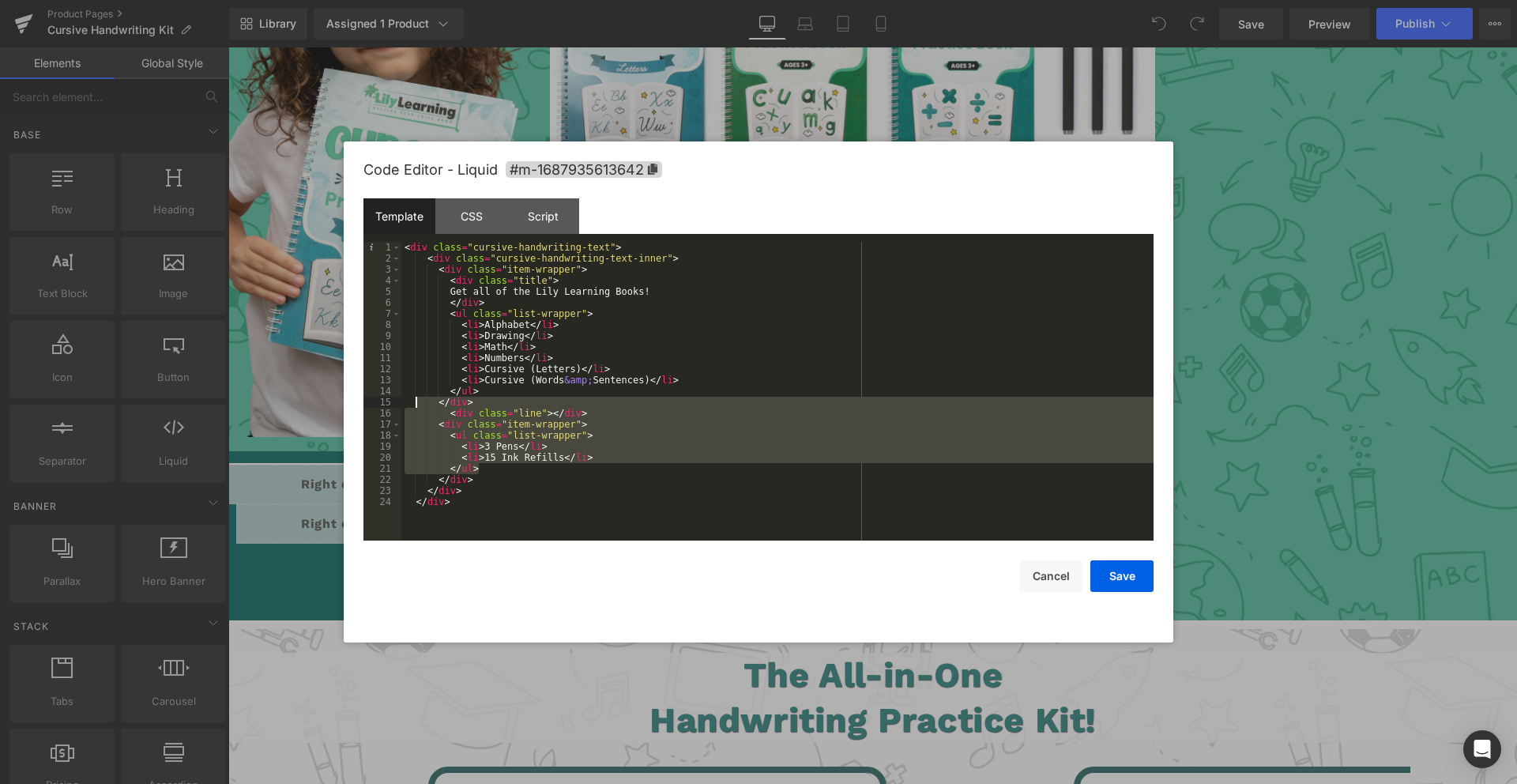
drag, startPoint x: 494, startPoint y: 466, endPoint x: 420, endPoint y: 414, distance: 90.4
click at [423, 407] on div "< div class = "cursive-handwriting-text" > < div class = "cursive-handwriting-t…" at bounding box center [778, 402] width 752 height 320
click at [680, 423] on div "< div class = "cursive-handwriting-text" > < div class = "cursive-handwriting-t…" at bounding box center [778, 402] width 752 height 320
